Goal: Task Accomplishment & Management: Use online tool/utility

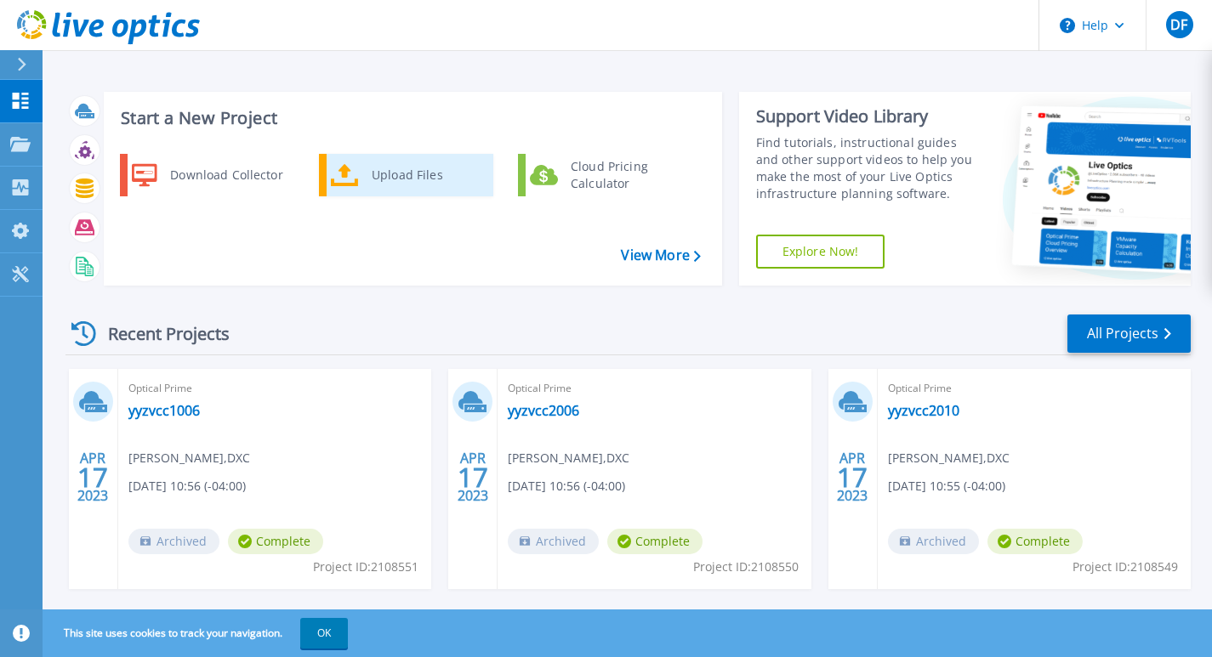
click at [378, 155] on link "Upload Files" at bounding box center [406, 175] width 174 height 43
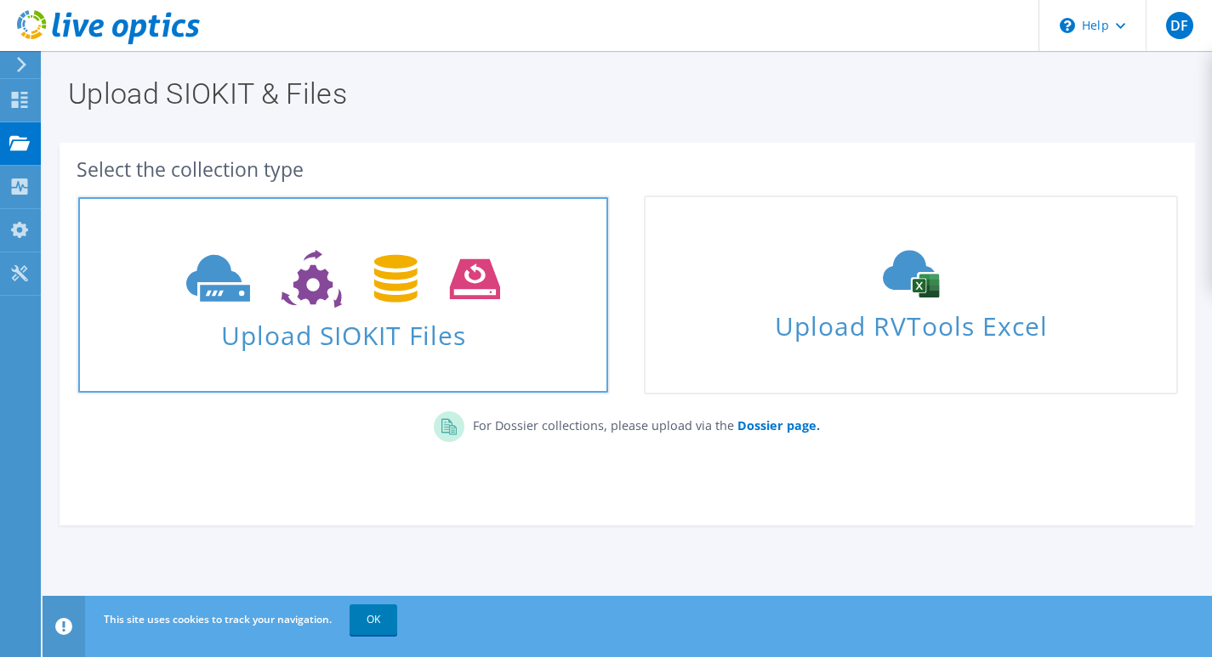
click at [328, 323] on span "Upload SIOKIT Files" at bounding box center [343, 330] width 530 height 37
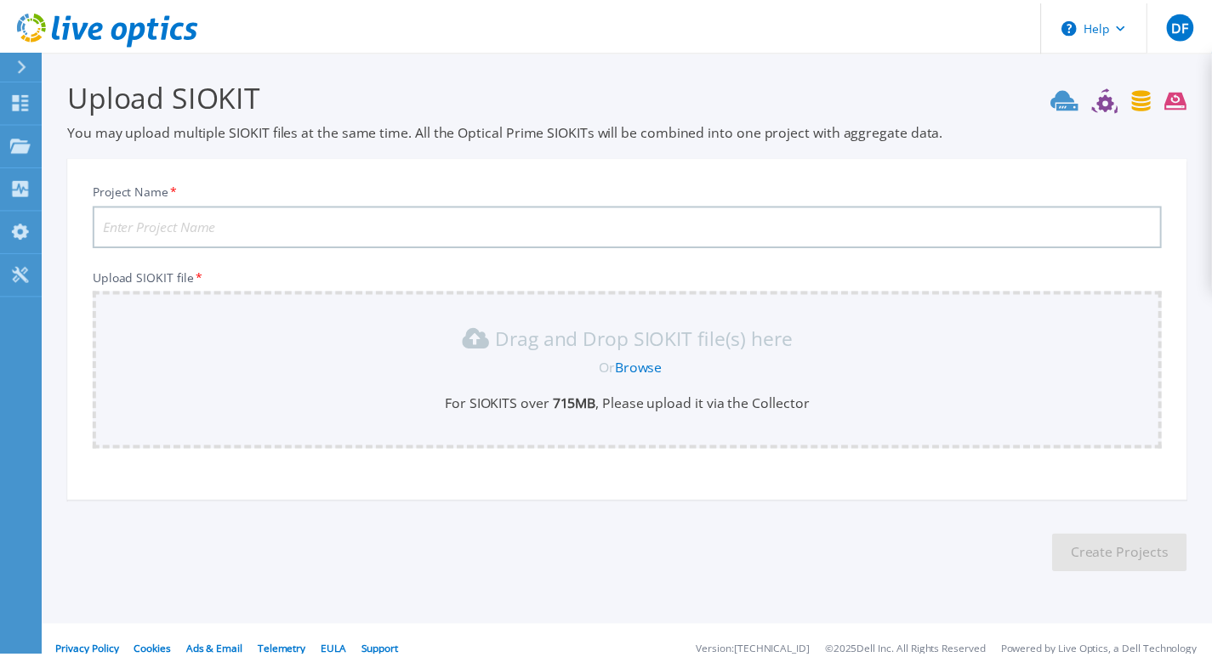
scroll to position [20, 0]
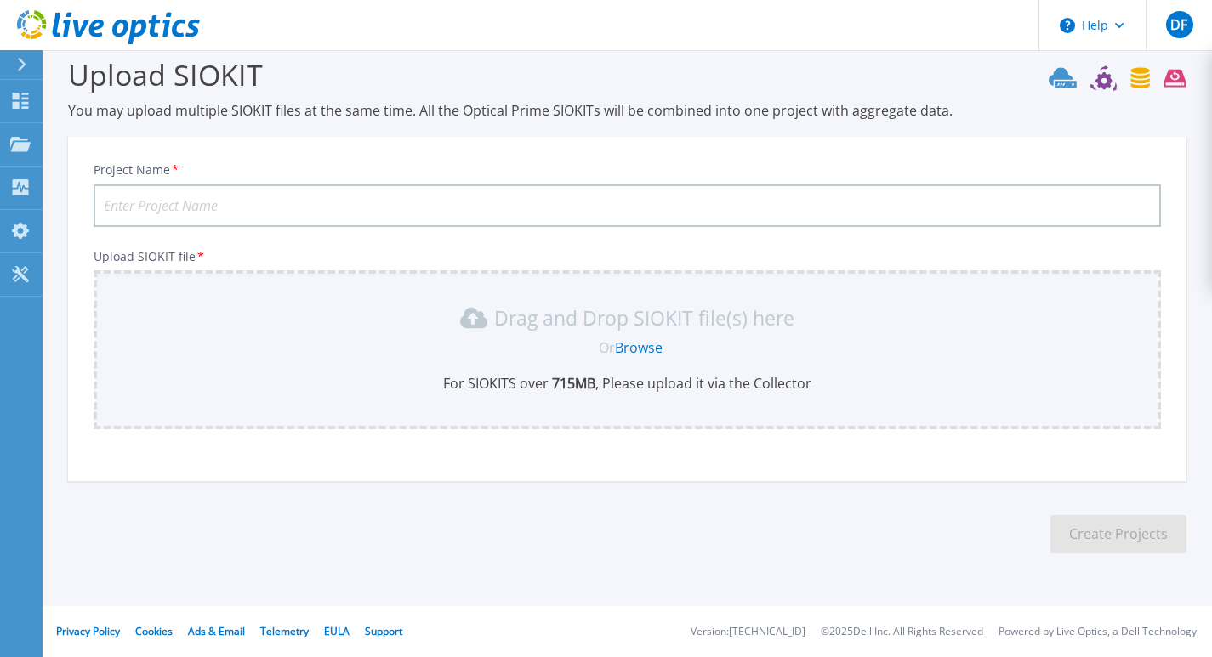
click at [139, 210] on input "Project Name *" at bounding box center [627, 205] width 1067 height 43
paste input "VDI-[DATE]"
type input "VDI-[DATE]"
click at [626, 345] on link "Browse" at bounding box center [639, 347] width 48 height 19
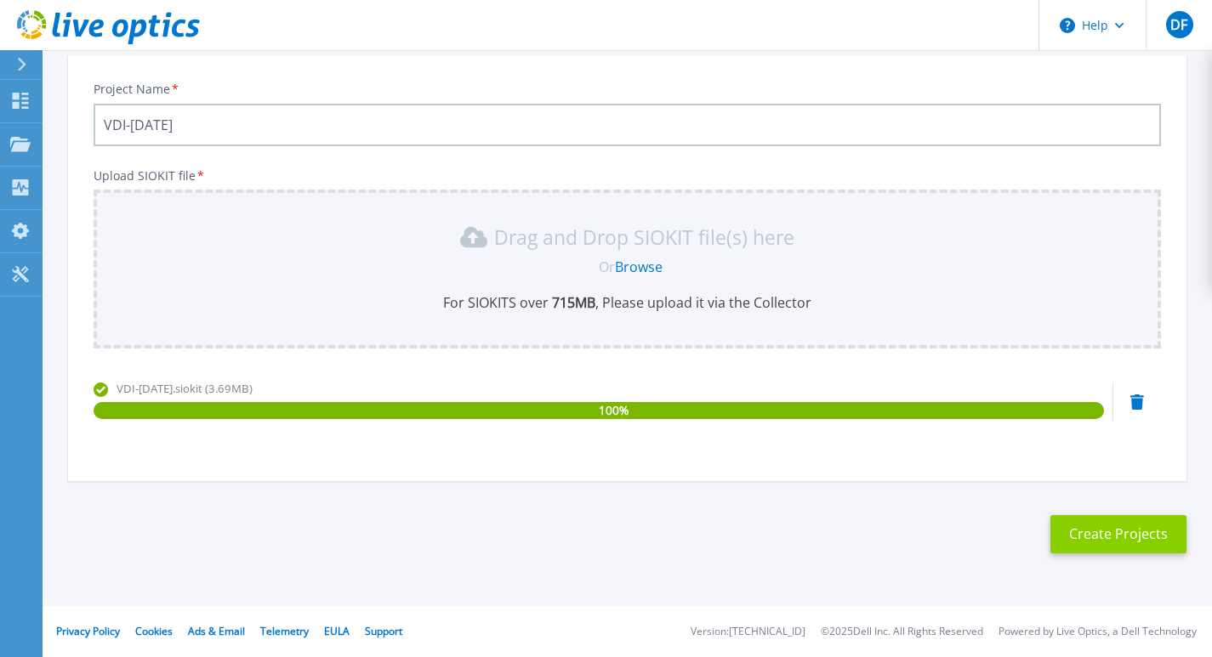
click at [1068, 536] on button "Create Projects" at bounding box center [1118, 534] width 136 height 38
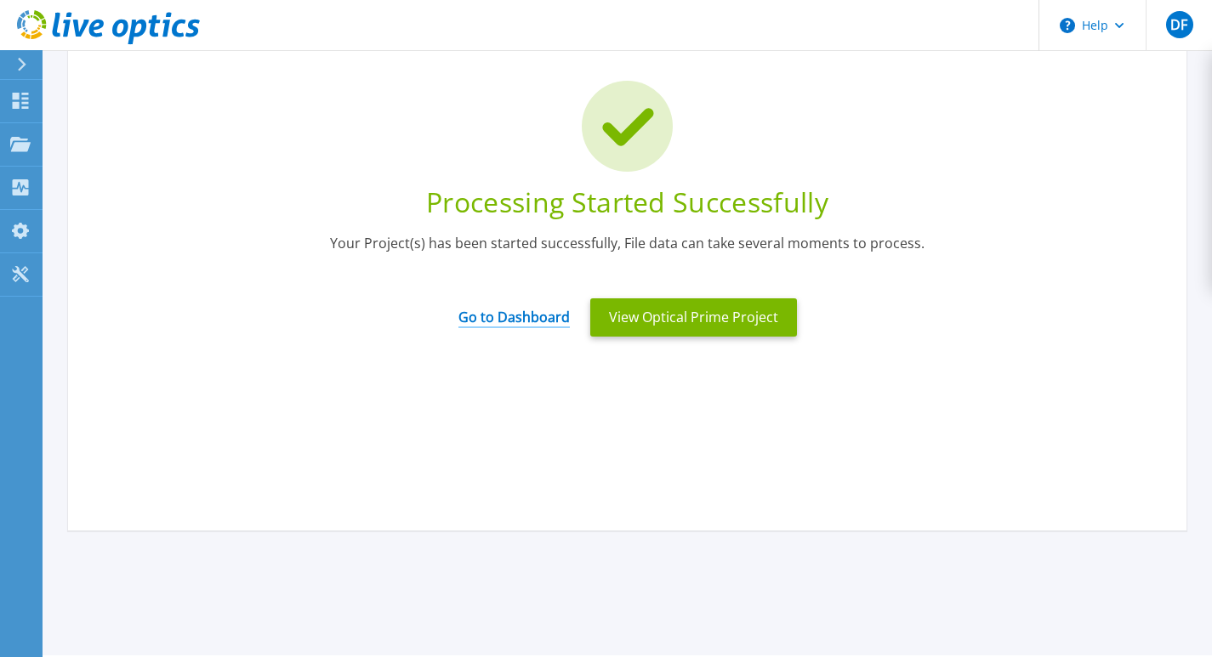
click at [482, 322] on link "Go to Dashboard" at bounding box center [513, 311] width 111 height 33
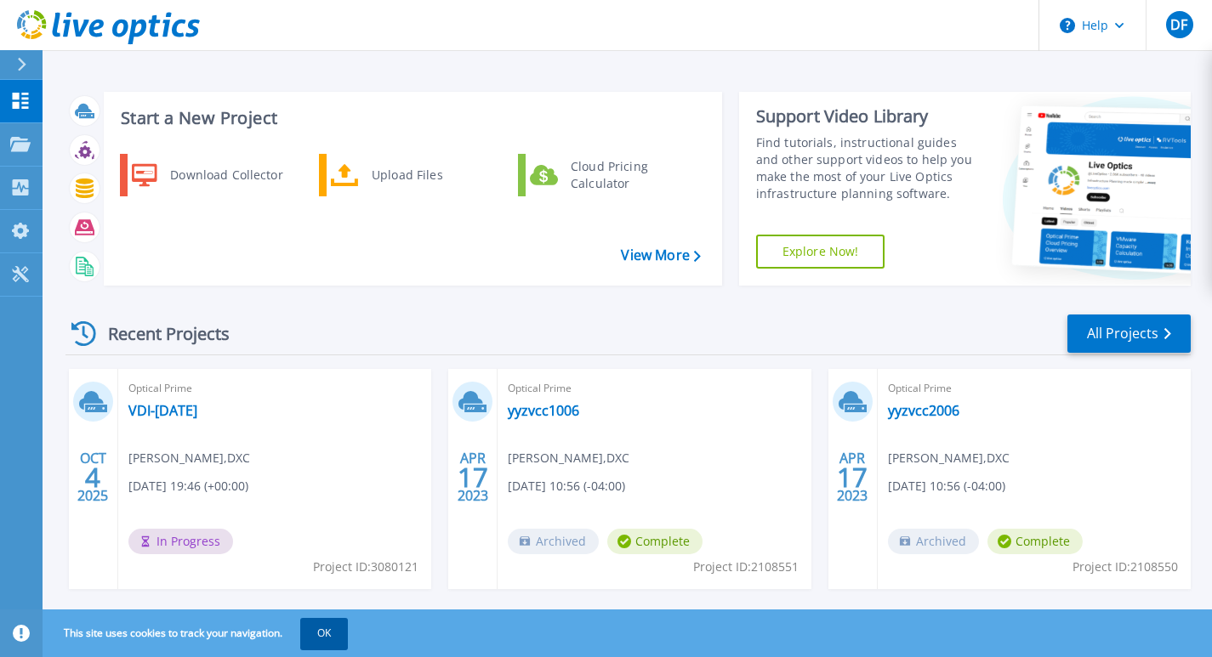
click at [338, 626] on button "OK" at bounding box center [324, 633] width 48 height 31
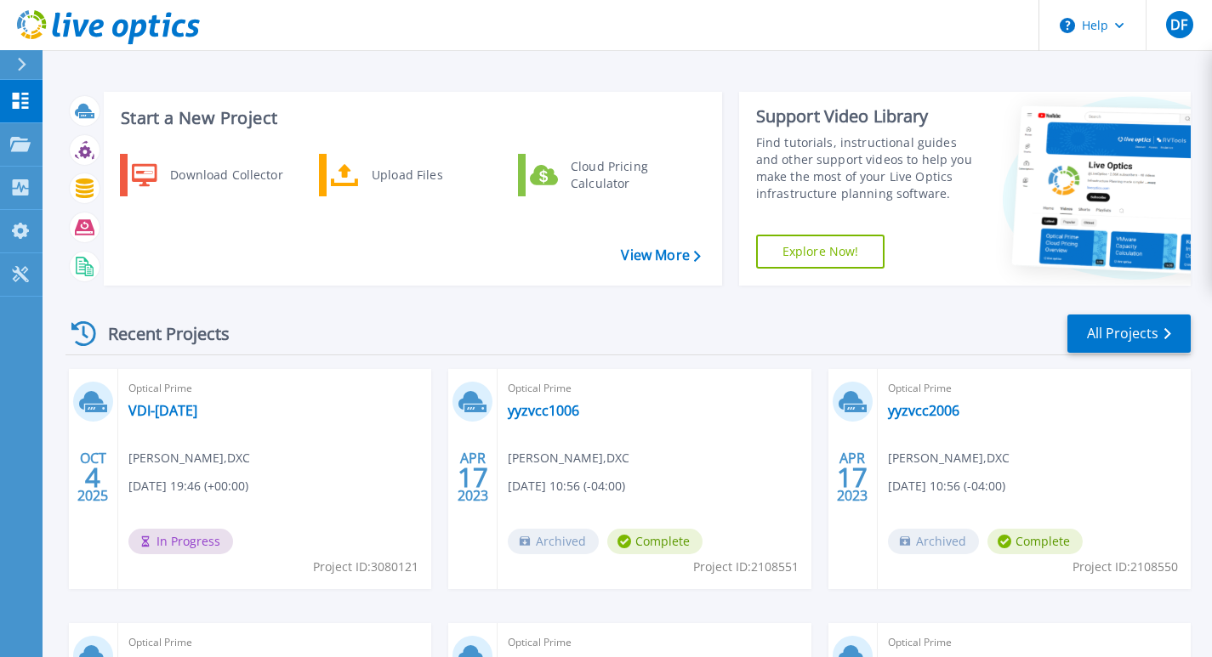
click at [446, 580] on div "[DATE] Optical Prime VDI-[DATE] [PERSON_NAME] , DXC [DATE] 19:46 (+00:00) In Pr…" at bounding box center [621, 623] width 1138 height 508
click at [321, 608] on div "[DATE] Optical Prime VDI-[DATE] [PERSON_NAME] , DXC [DATE] 19:46 (+00:00) In Pr…" at bounding box center [621, 623] width 1138 height 508
click at [1168, 32] on div "DF" at bounding box center [1179, 24] width 27 height 27
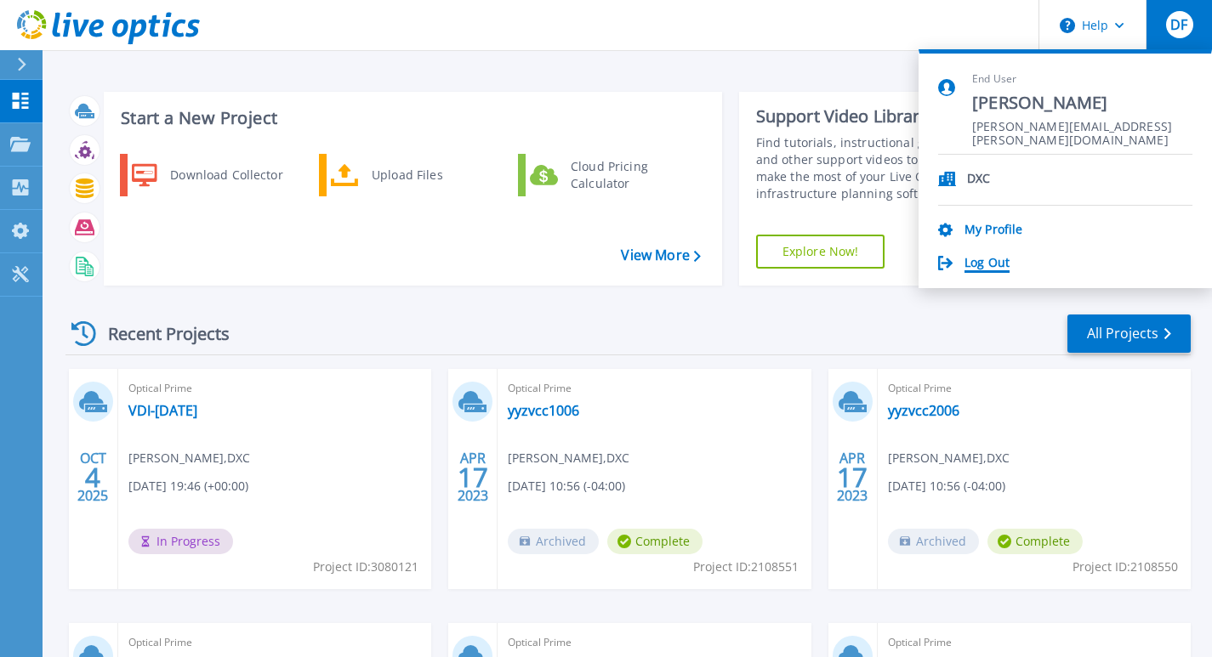
click at [1008, 264] on link "Log Out" at bounding box center [986, 264] width 45 height 16
